Goal: Information Seeking & Learning: Learn about a topic

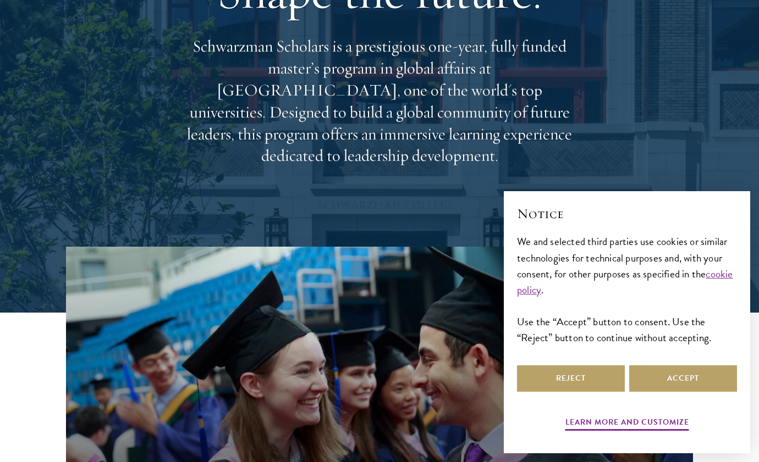
scroll to position [174, 0]
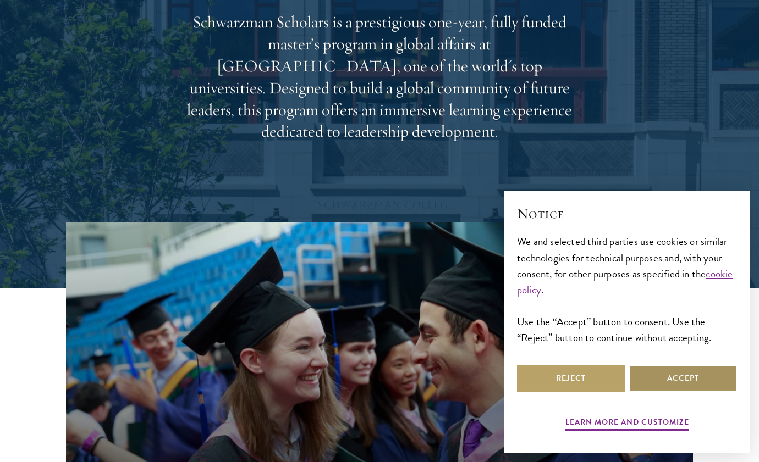
click at [663, 379] on button "Accept" at bounding box center [683, 379] width 108 height 26
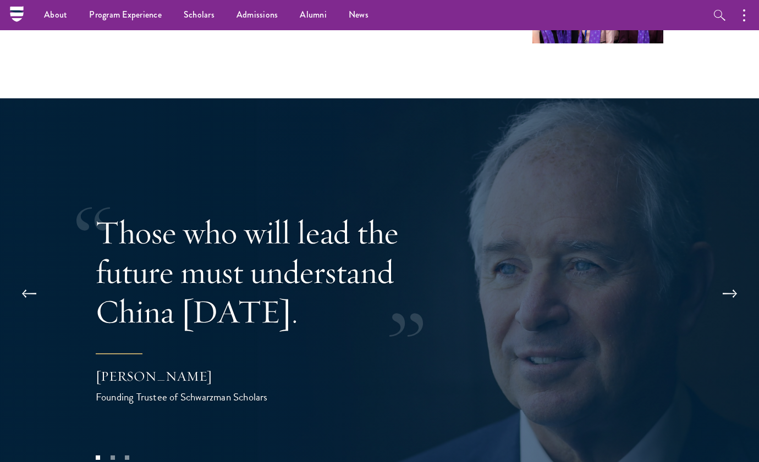
scroll to position [1977, 0]
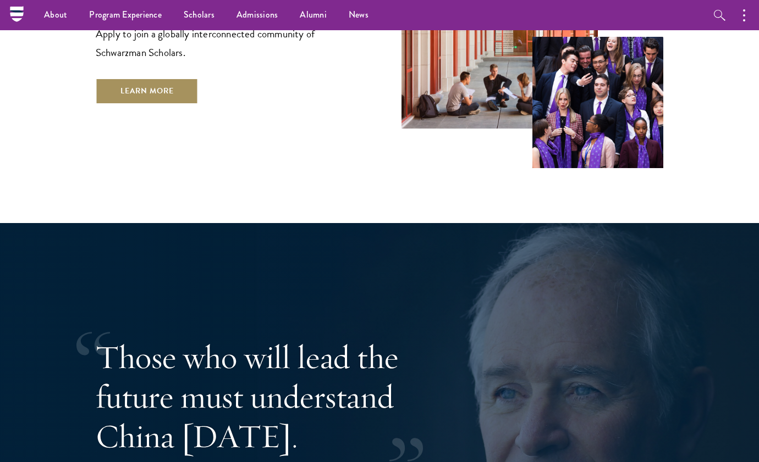
click at [164, 78] on link "Learn More" at bounding box center [147, 91] width 103 height 26
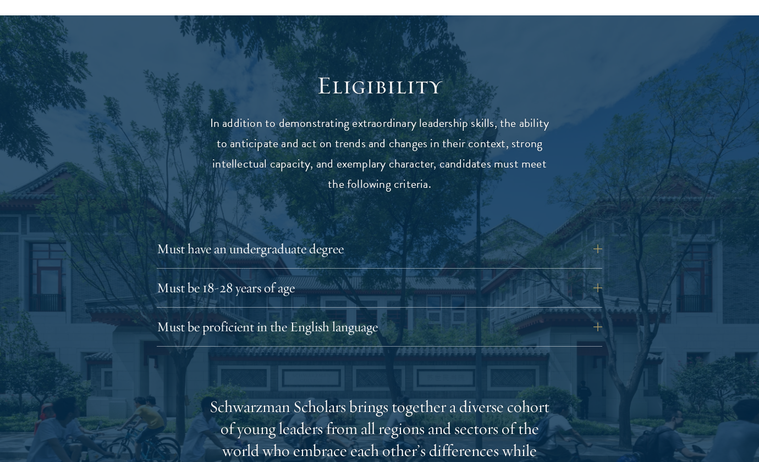
scroll to position [1388, 0]
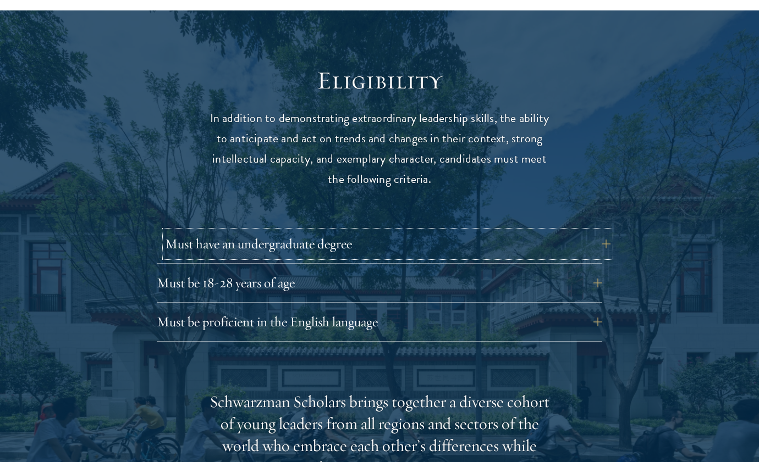
click at [329, 232] on button "Must have an undergraduate degree" at bounding box center [387, 244] width 445 height 26
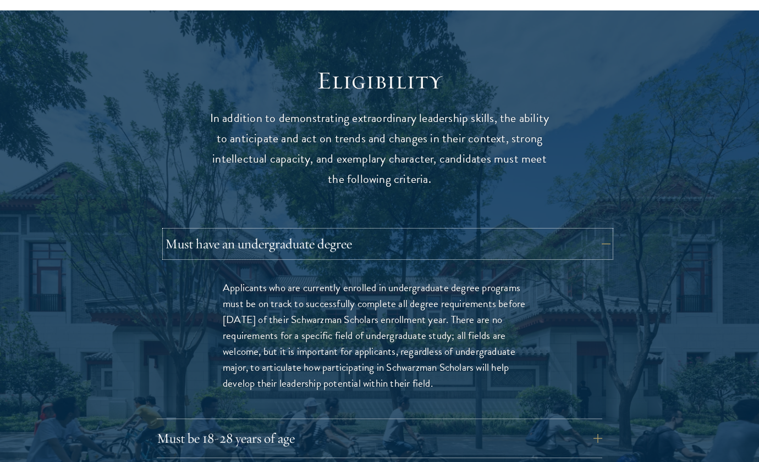
click at [329, 232] on button "Must have an undergraduate degree" at bounding box center [387, 244] width 445 height 26
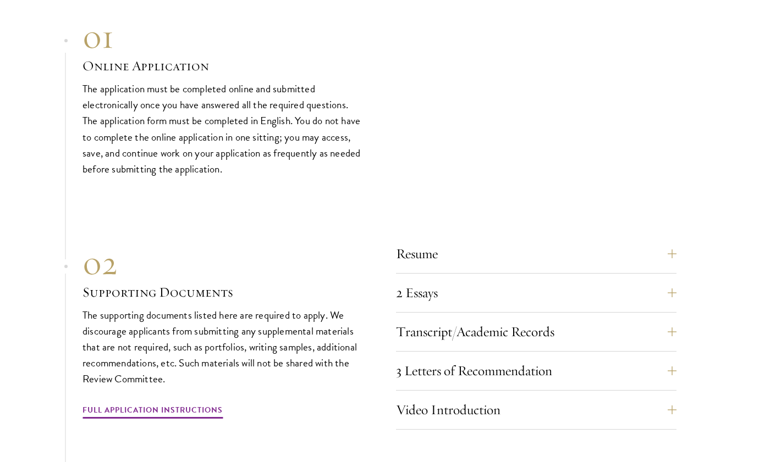
scroll to position [3263, 0]
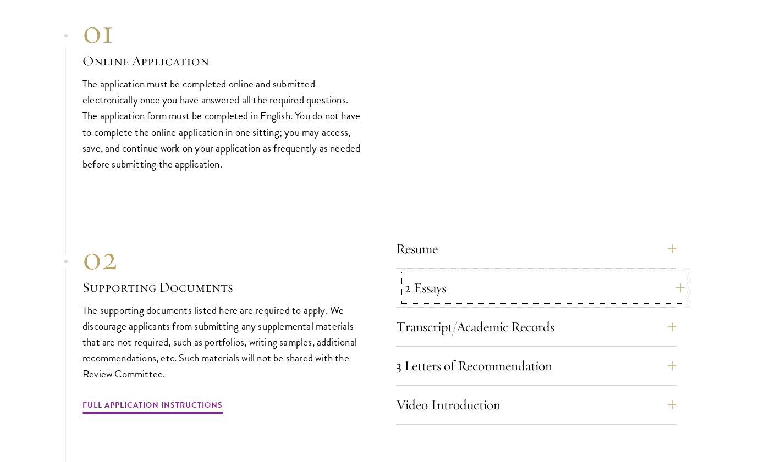
click at [498, 275] on button "2 Essays" at bounding box center [544, 288] width 280 height 26
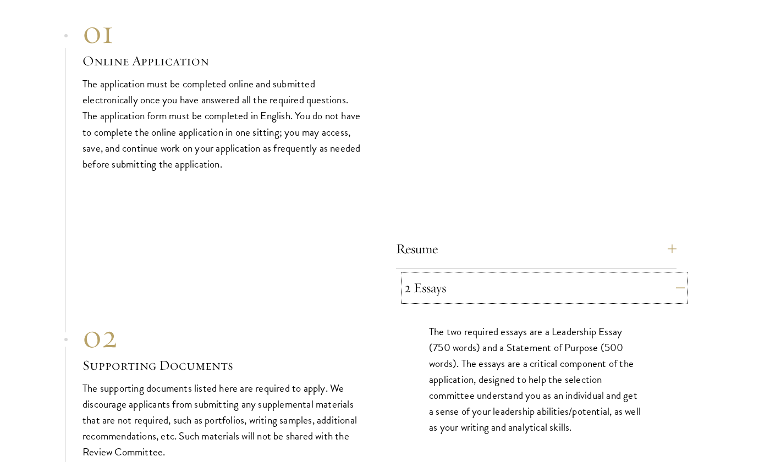
click at [498, 275] on button "2 Essays" at bounding box center [544, 288] width 280 height 26
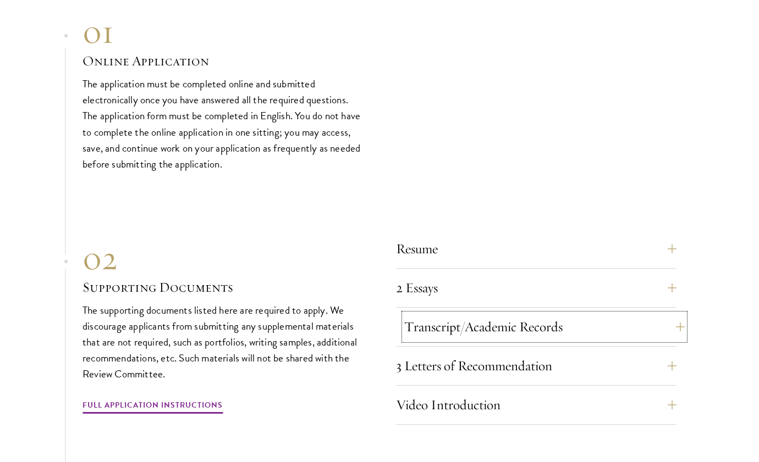
click at [508, 314] on button "Transcript/Academic Records" at bounding box center [544, 327] width 280 height 26
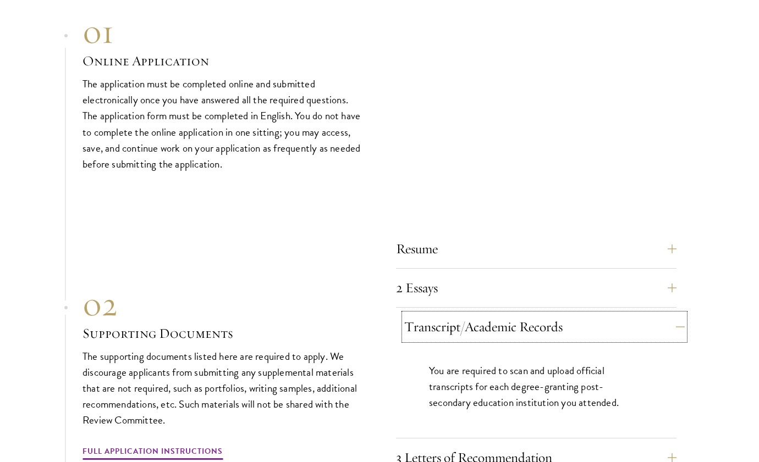
click at [508, 314] on button "Transcript/Academic Records" at bounding box center [544, 327] width 280 height 26
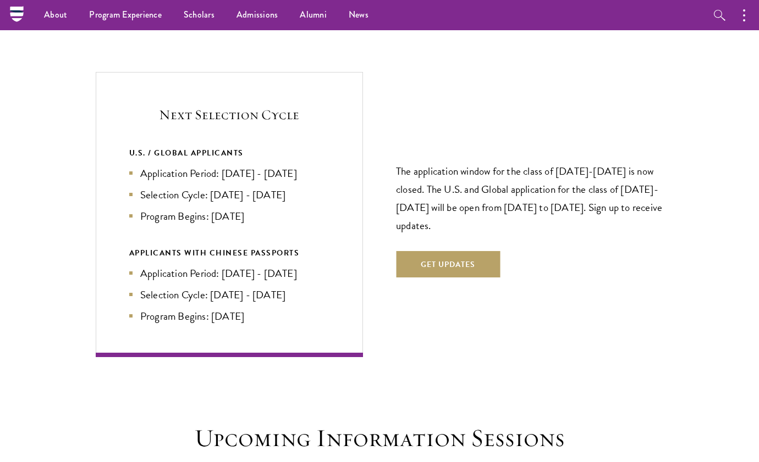
scroll to position [2263, 0]
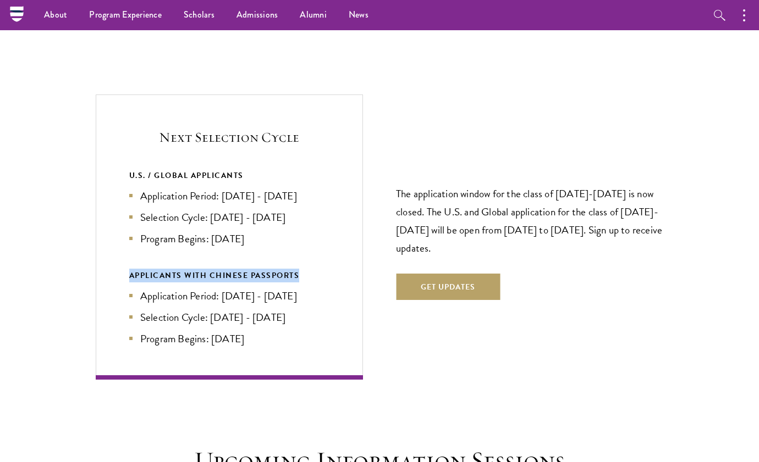
drag, startPoint x: 125, startPoint y: 253, endPoint x: 325, endPoint y: 259, distance: 200.2
click at [325, 259] on div "Next Selection Cycle U.S. / GLOBAL APPLICANTS Application Period: Apr 2026 - Se…" at bounding box center [229, 237] width 267 height 285
drag, startPoint x: 270, startPoint y: 323, endPoint x: 111, endPoint y: 257, distance: 172.2
click at [111, 257] on div "Next Selection Cycle U.S. / GLOBAL APPLICANTS Application Period: Apr 2026 - Se…" at bounding box center [229, 237] width 267 height 285
click at [438, 318] on div "Next Selection Cycle U.S. / GLOBAL APPLICANTS Application Period: Apr 2026 - Se…" at bounding box center [380, 237] width 568 height 285
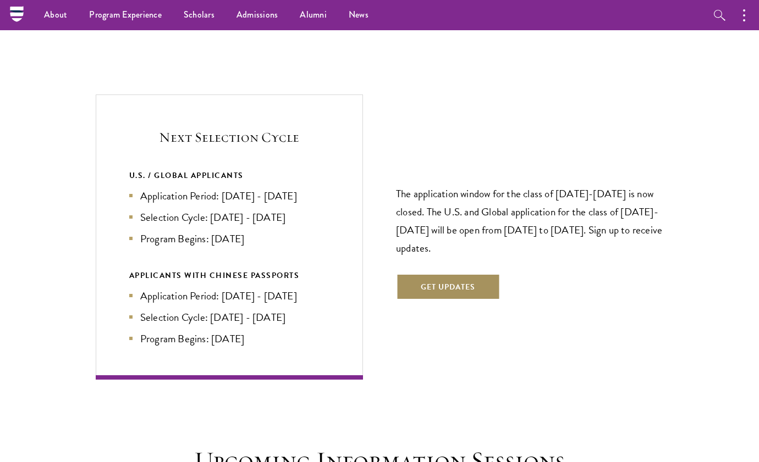
click at [457, 274] on button "Get Updates" at bounding box center [448, 287] width 104 height 26
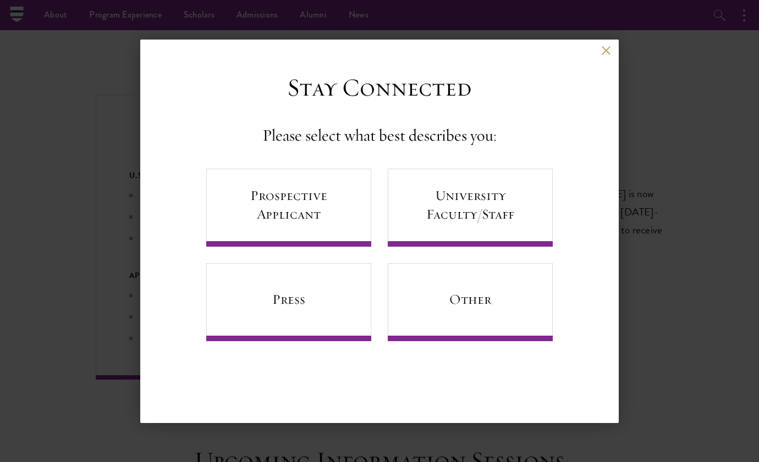
click at [597, 51] on div "Back" at bounding box center [379, 59] width 478 height 26
click at [601, 50] on button at bounding box center [605, 50] width 9 height 9
